Goal: Information Seeking & Learning: Learn about a topic

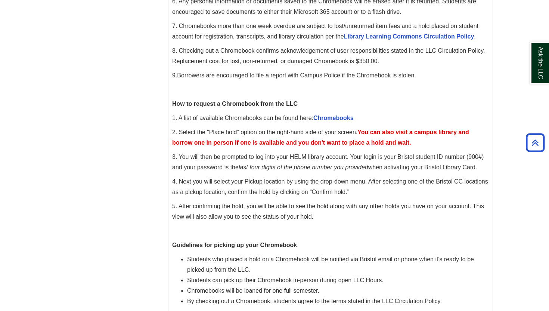
scroll to position [223, 0]
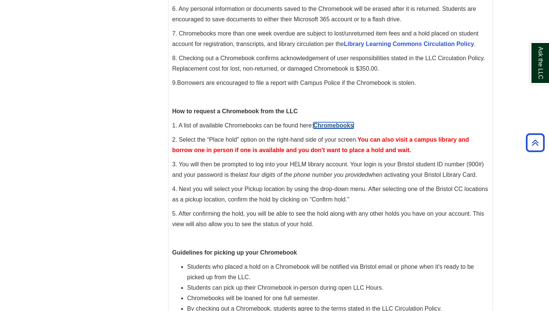
click at [335, 125] on link "Chromebooks" at bounding box center [333, 125] width 40 height 6
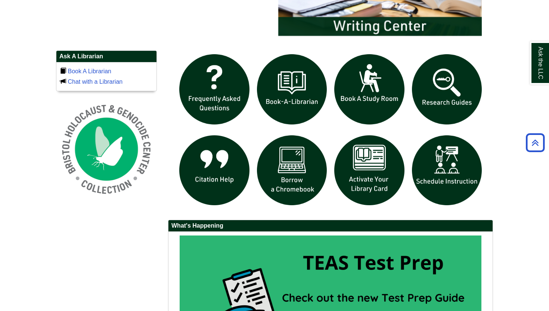
scroll to position [491, 0]
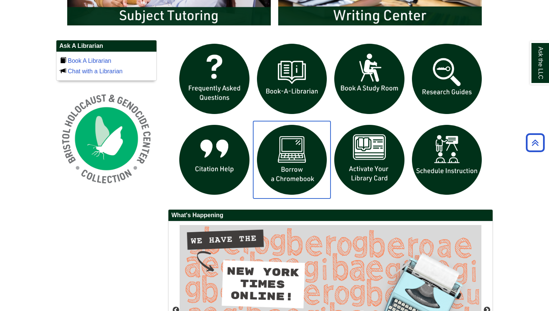
click at [292, 171] on img "slideshow" at bounding box center [292, 160] width 78 height 78
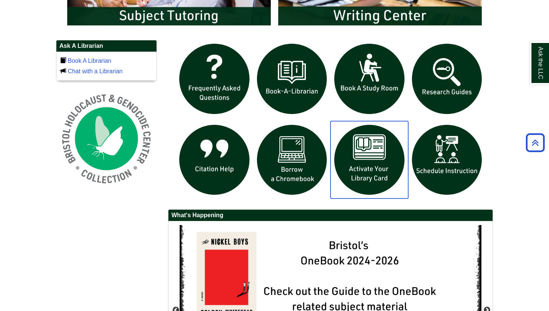
click at [375, 158] on img "slideshow" at bounding box center [370, 160] width 78 height 78
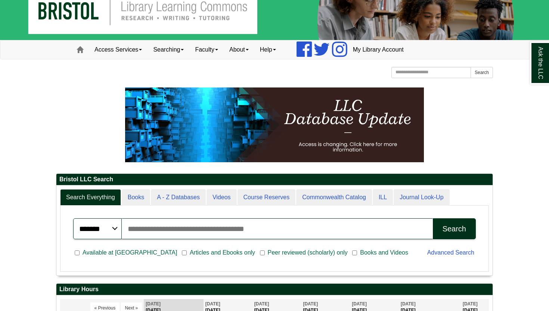
scroll to position [21, 0]
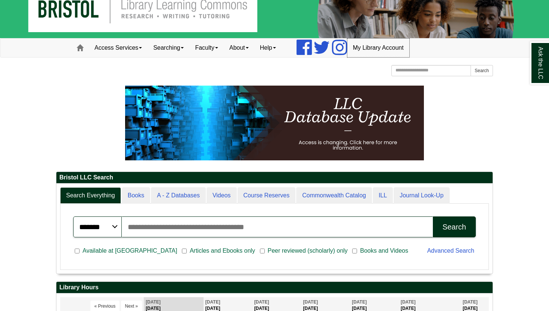
click at [391, 46] on link "My Library Account" at bounding box center [378, 47] width 62 height 19
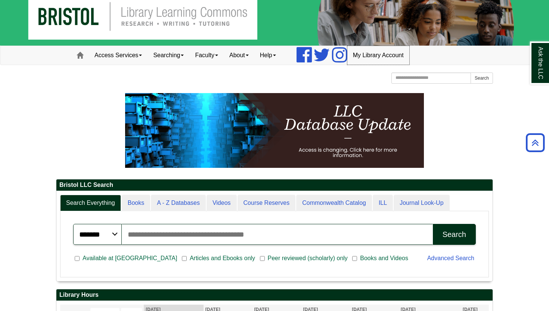
scroll to position [0, 0]
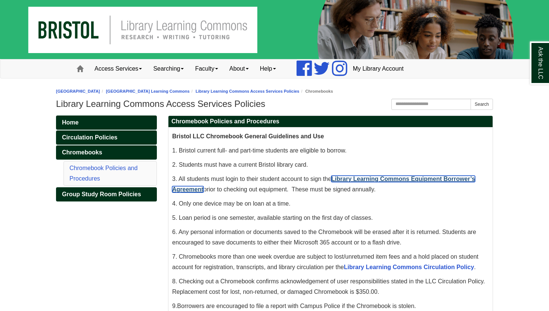
click at [380, 180] on link "Library Learning Commons Equipment Borrower’s Agreement" at bounding box center [323, 184] width 303 height 17
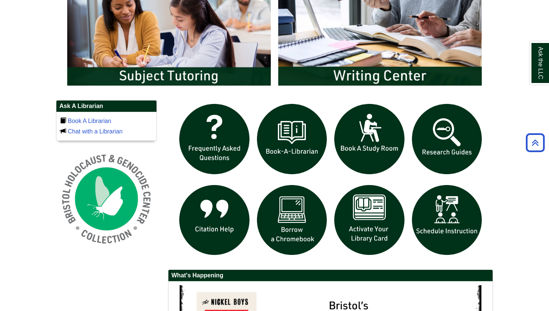
scroll to position [432, 0]
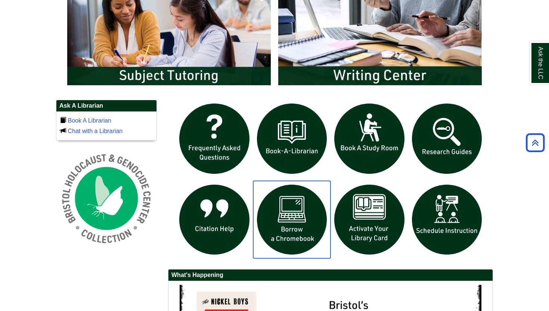
click at [293, 219] on img "slideshow" at bounding box center [292, 220] width 78 height 78
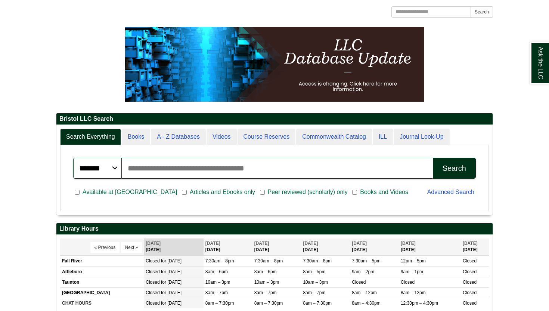
scroll to position [0, 0]
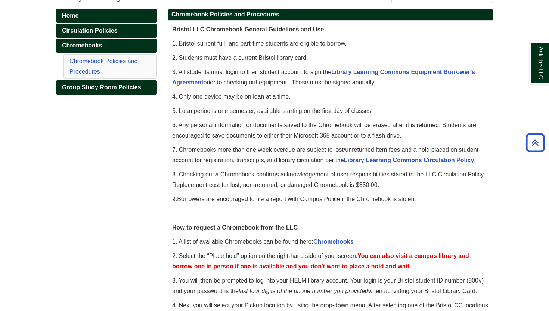
scroll to position [104, 0]
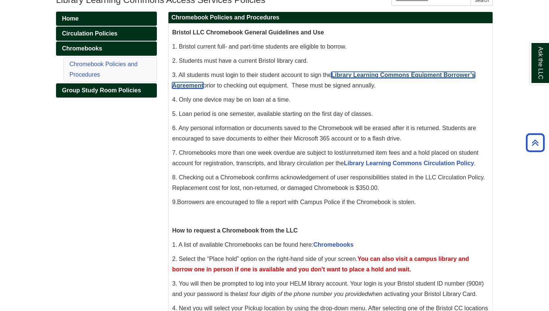
click at [381, 76] on link "Library Learning Commons Equipment Borrower’s Agreement" at bounding box center [323, 80] width 303 height 17
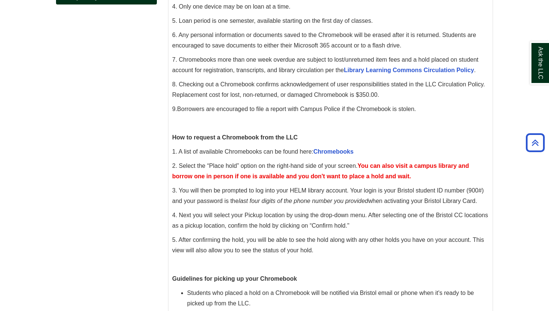
scroll to position [198, 0]
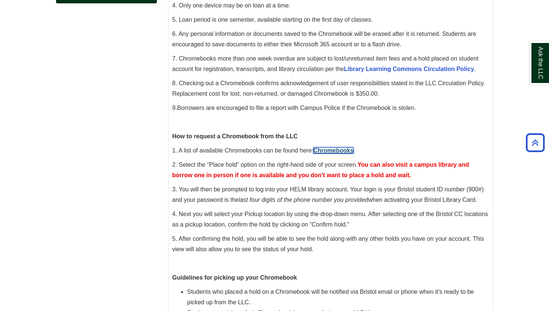
click at [350, 152] on link "Chromebooks" at bounding box center [333, 150] width 40 height 6
